Goal: Check status: Check status

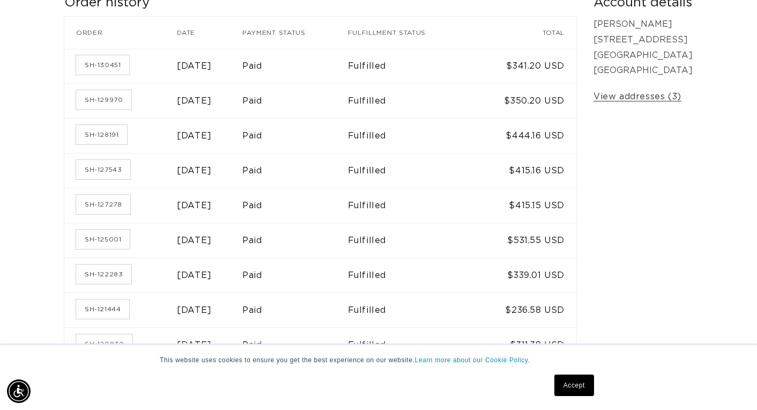
scroll to position [0, 1363]
click at [112, 275] on link "SH-122283" at bounding box center [103, 273] width 55 height 19
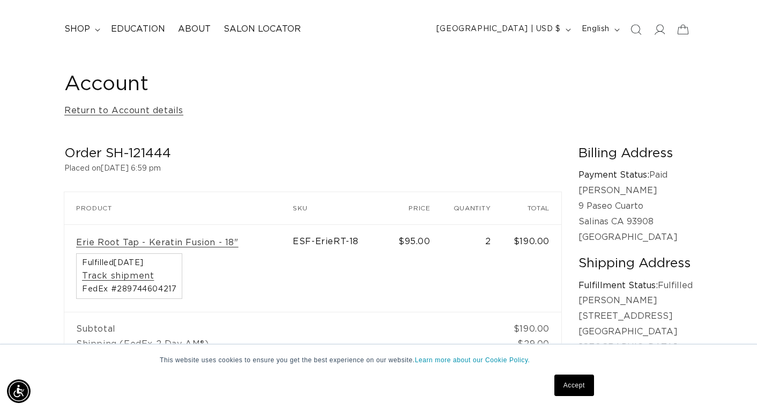
scroll to position [0, 681]
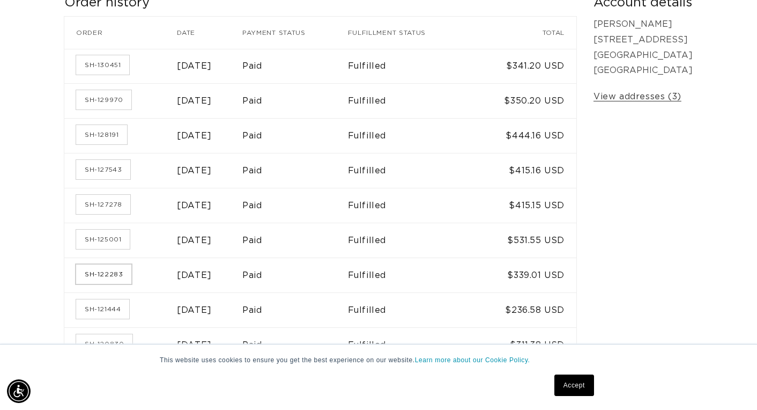
scroll to position [0, 681]
click at [107, 268] on link "SH-122283" at bounding box center [103, 273] width 55 height 19
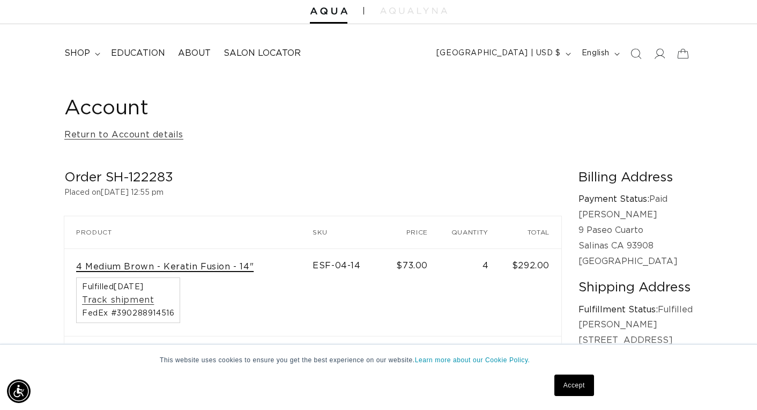
scroll to position [33, 0]
click at [115, 262] on link "4 Medium Brown - Keratin Fusion - 14"" at bounding box center [165, 267] width 178 height 11
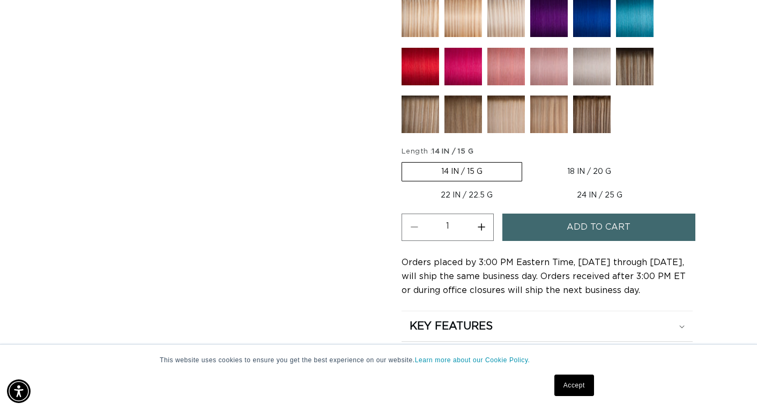
scroll to position [579, 0]
